Goal: Transaction & Acquisition: Purchase product/service

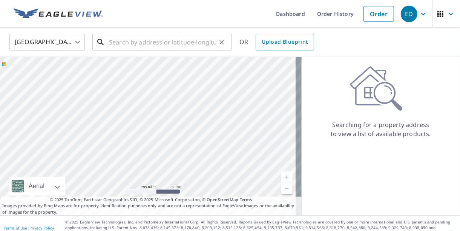
click at [122, 41] on input "text" at bounding box center [162, 42] width 107 height 21
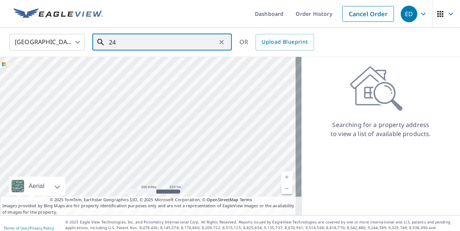
type input "2"
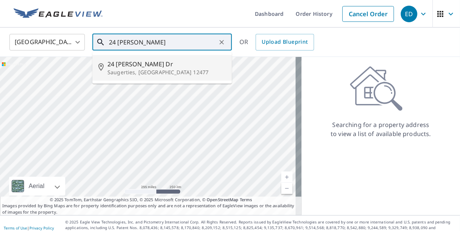
click at [144, 80] on li "[STREET_ADDRESS][PERSON_NAME][PERSON_NAME]" at bounding box center [161, 68] width 139 height 26
type input "[STREET_ADDRESS][PERSON_NAME][PERSON_NAME]"
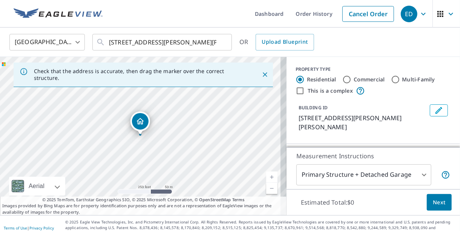
click at [266, 177] on link "Current Level 17, Zoom In" at bounding box center [271, 176] width 11 height 11
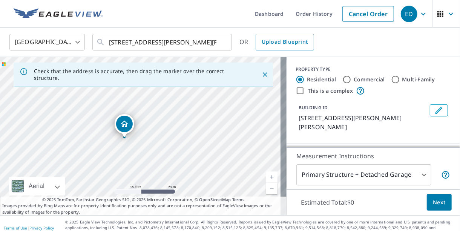
drag, startPoint x: 145, startPoint y: 123, endPoint x: 129, endPoint y: 125, distance: 16.0
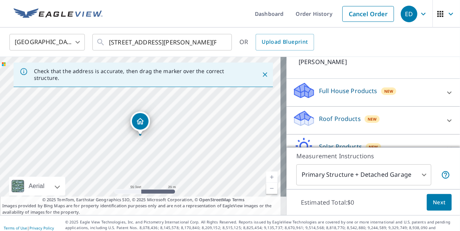
scroll to position [98, 0]
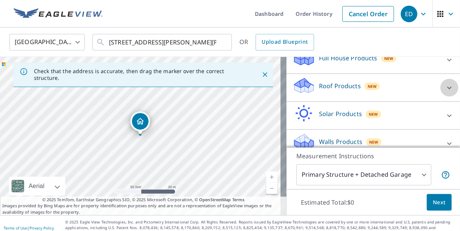
click at [445, 83] on icon at bounding box center [449, 87] width 9 height 9
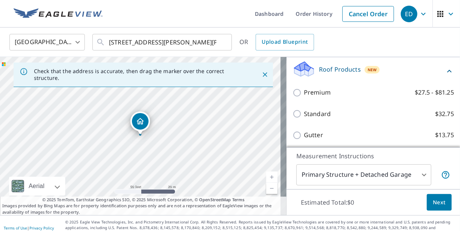
scroll to position [185, 0]
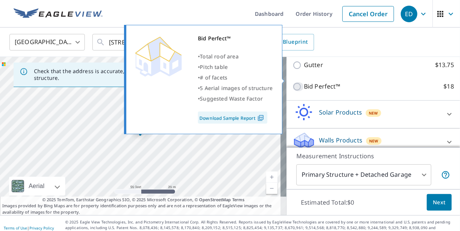
click at [292, 82] on input "Bid Perfect™ $18" at bounding box center [297, 86] width 11 height 9
checkbox input "true"
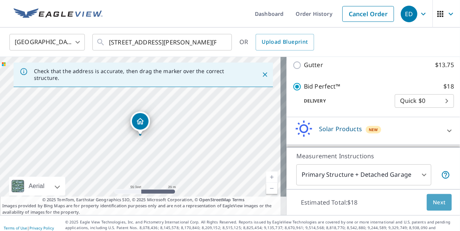
click at [433, 203] on span "Next" at bounding box center [439, 202] width 13 height 9
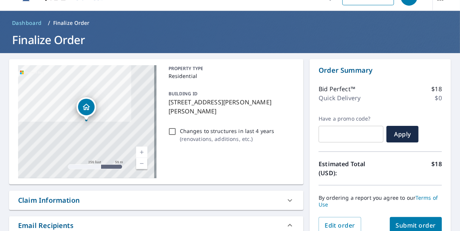
scroll to position [89, 0]
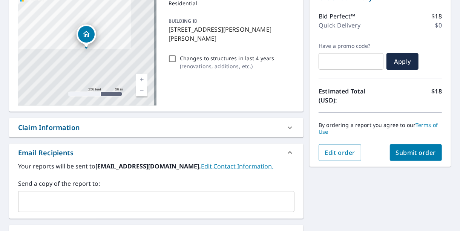
click at [419, 151] on span "Submit order" at bounding box center [416, 152] width 40 height 8
checkbox input "true"
